Goal: Task Accomplishment & Management: Manage account settings

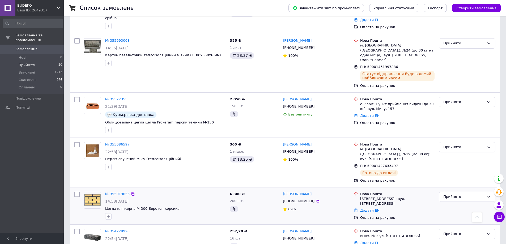
scroll to position [643, 0]
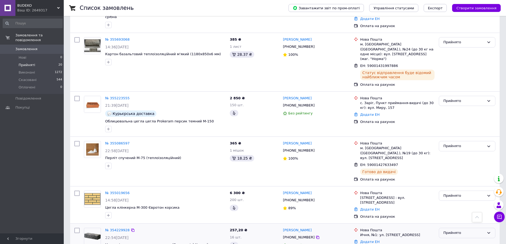
click at [489, 231] on icon at bounding box center [488, 233] width 4 height 4
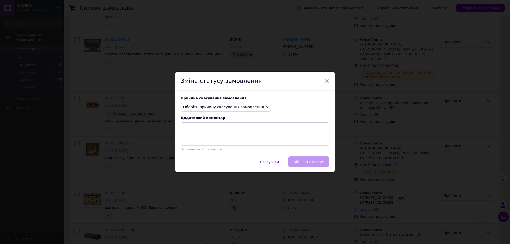
click at [266, 107] on icon at bounding box center [267, 107] width 2 height 2
click at [213, 133] on li "Оплата не надійшла" at bounding box center [226, 132] width 90 height 7
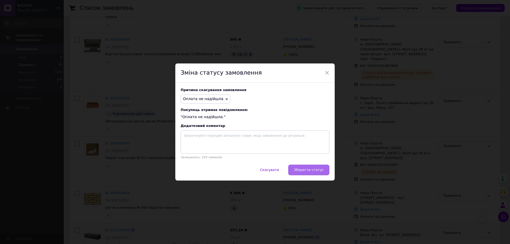
click at [315, 170] on span "Зберегти статус" at bounding box center [309, 170] width 30 height 4
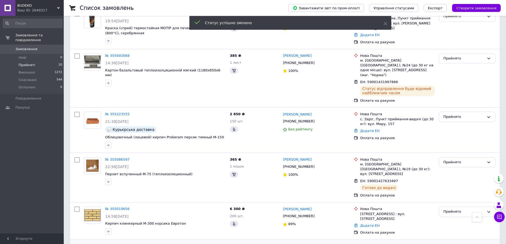
scroll to position [659, 0]
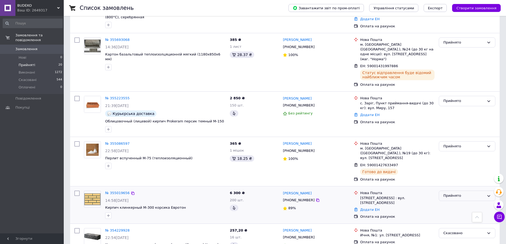
click at [488, 195] on icon at bounding box center [488, 196] width 3 height 2
click at [456, 212] on li "Скасовано" at bounding box center [467, 217] width 56 height 10
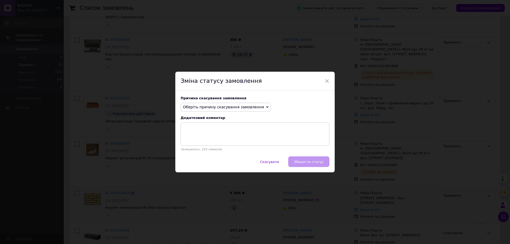
click at [266, 107] on icon at bounding box center [267, 107] width 2 height 2
click at [205, 133] on li "Оплата не надійшла" at bounding box center [226, 132] width 90 height 7
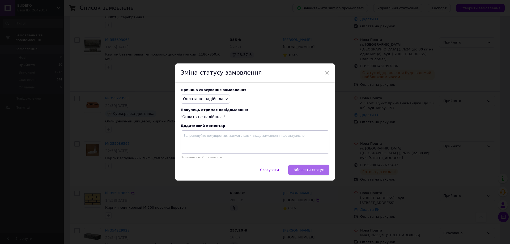
click at [311, 172] on span "Зберегти статус" at bounding box center [309, 170] width 30 height 4
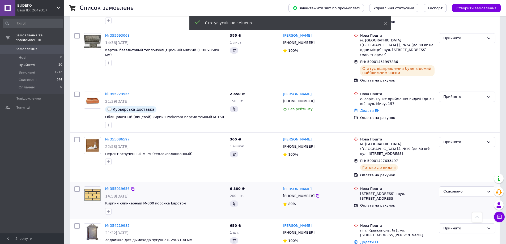
scroll to position [614, 0]
